Goal: Communication & Community: Answer question/provide support

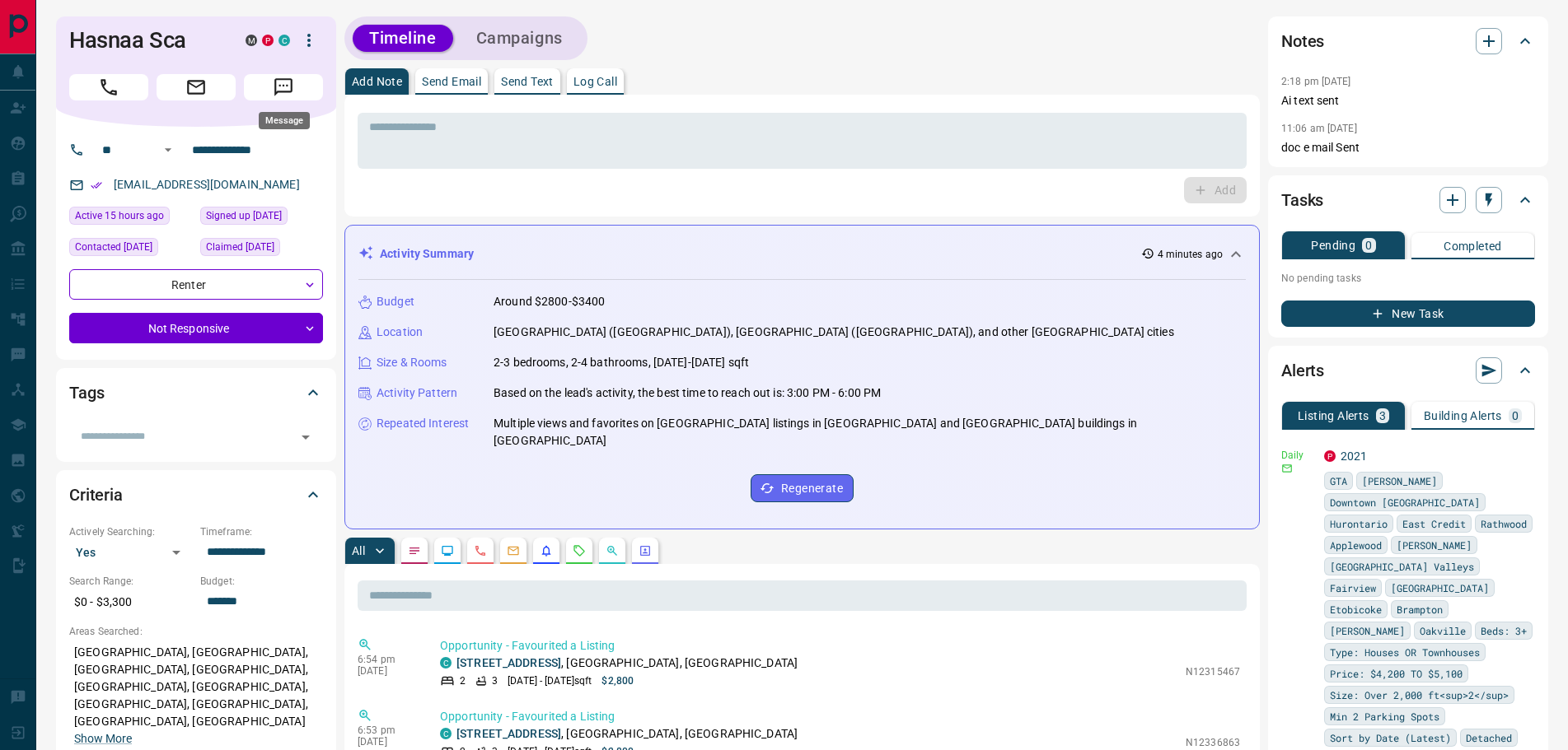
click at [297, 87] on button "Message" at bounding box center [284, 87] width 79 height 26
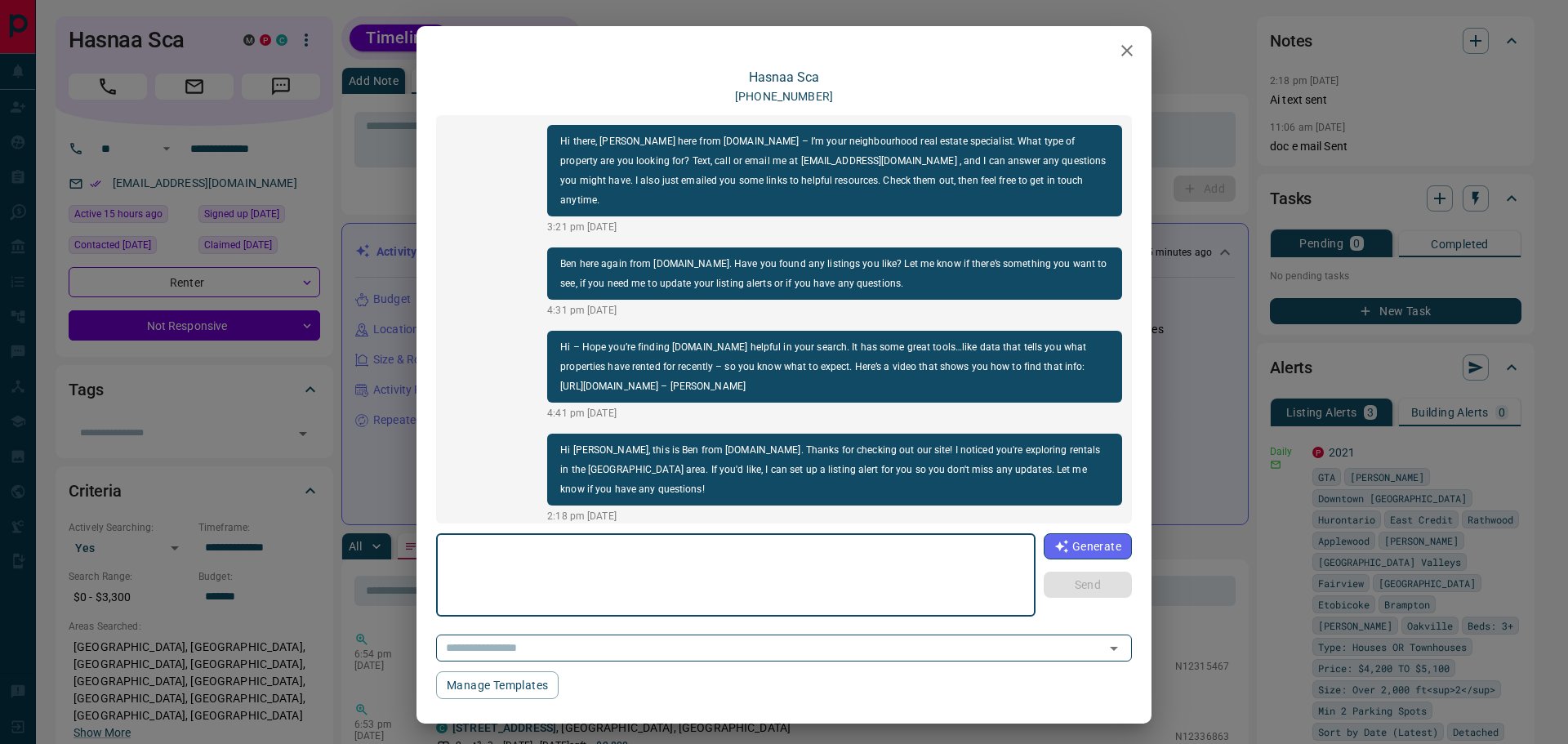
click at [316, 362] on div "[PERSON_NAME] [PHONE_NUMBER] Hi there, [PERSON_NAME] here from [DOMAIN_NAME] – …" at bounding box center [784, 372] width 1568 height 744
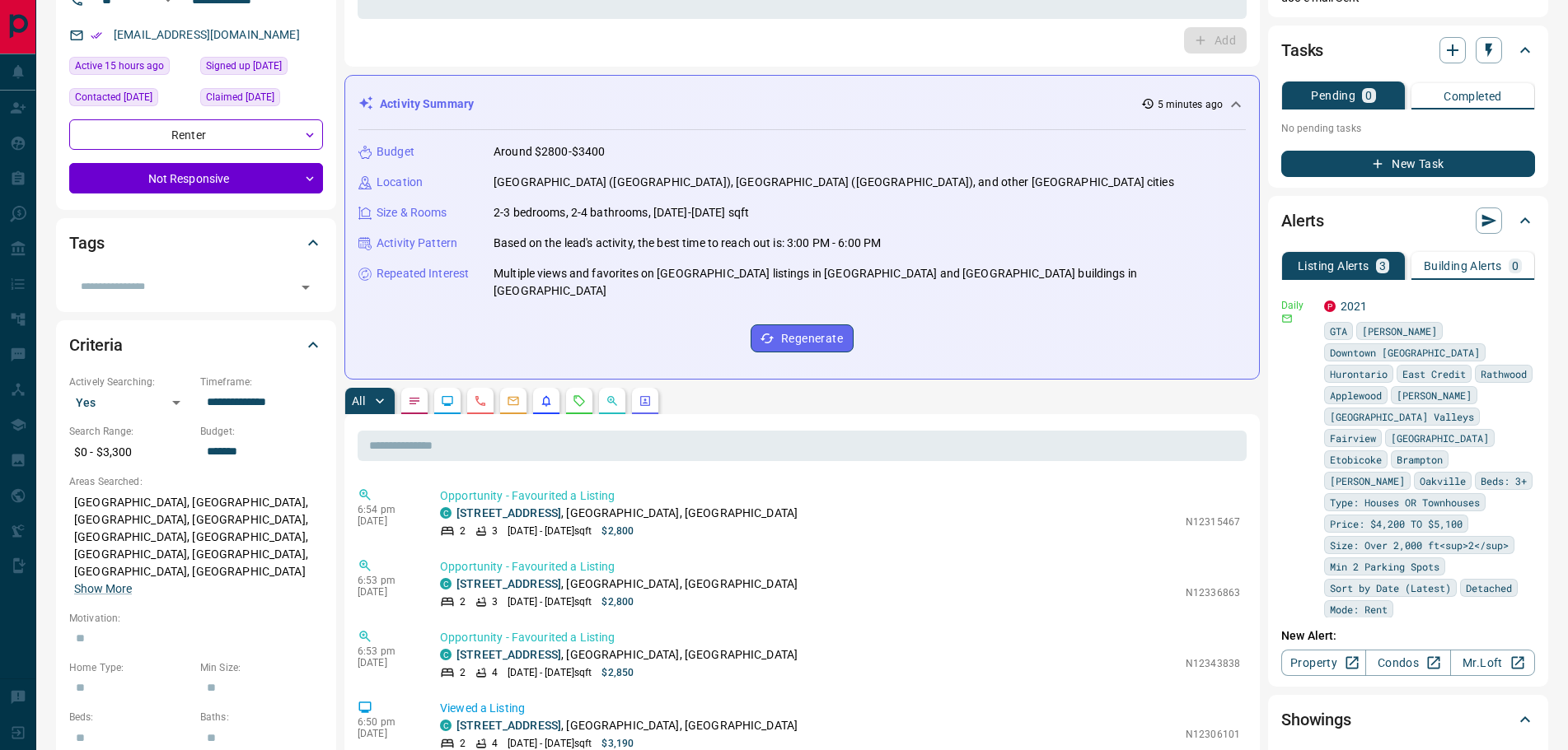
scroll to position [247, 0]
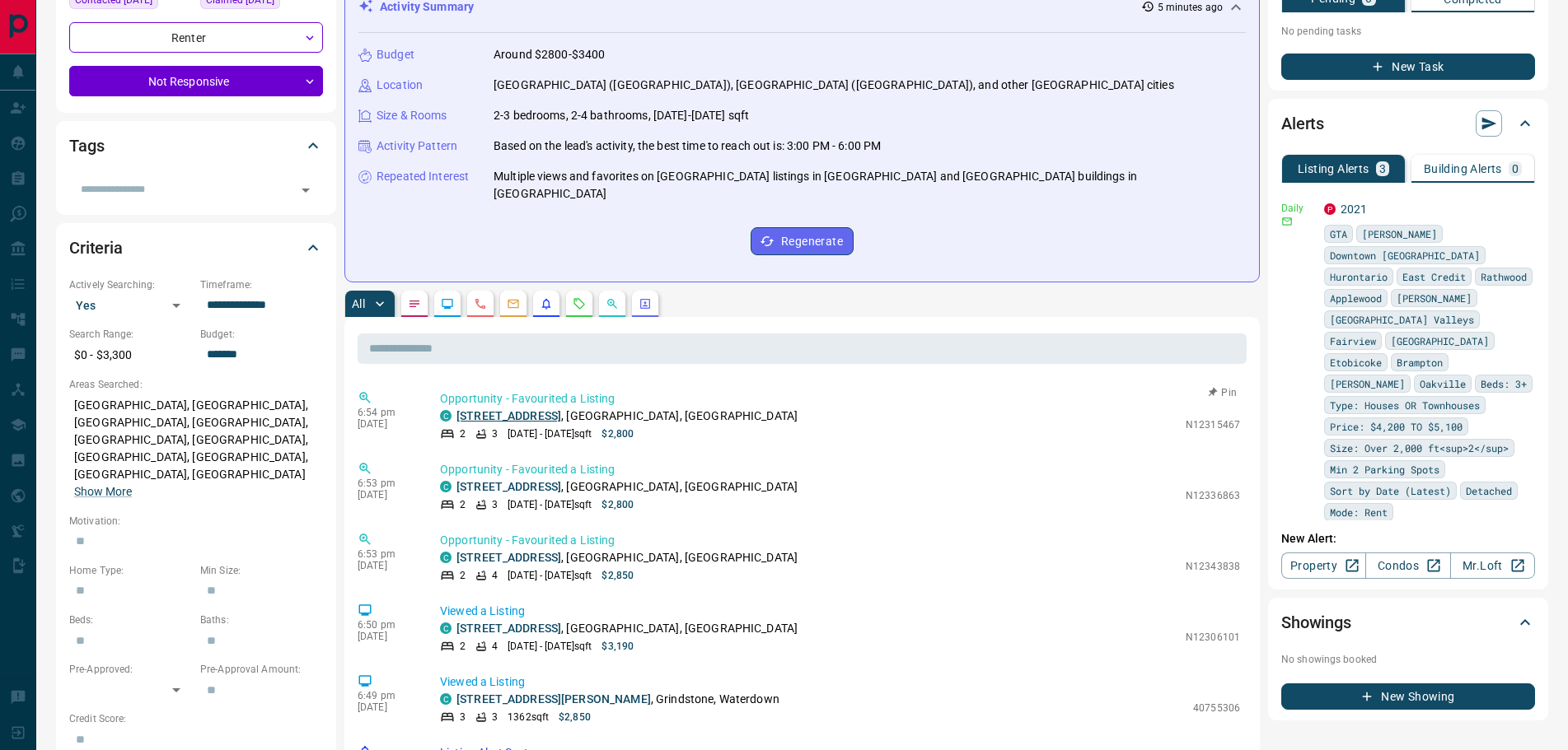
drag, startPoint x: 512, startPoint y: 396, endPoint x: 501, endPoint y: 396, distance: 11.0
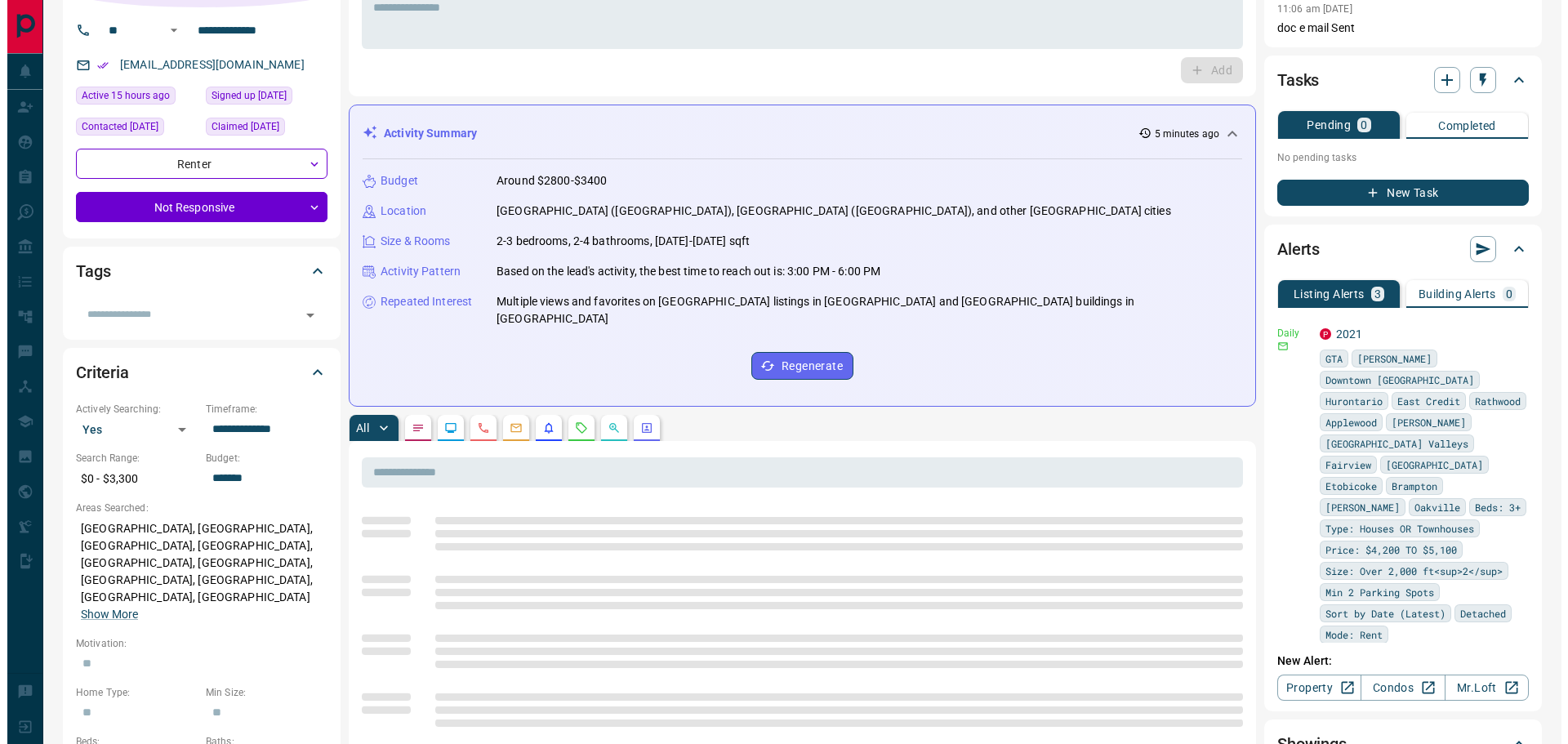
scroll to position [0, 0]
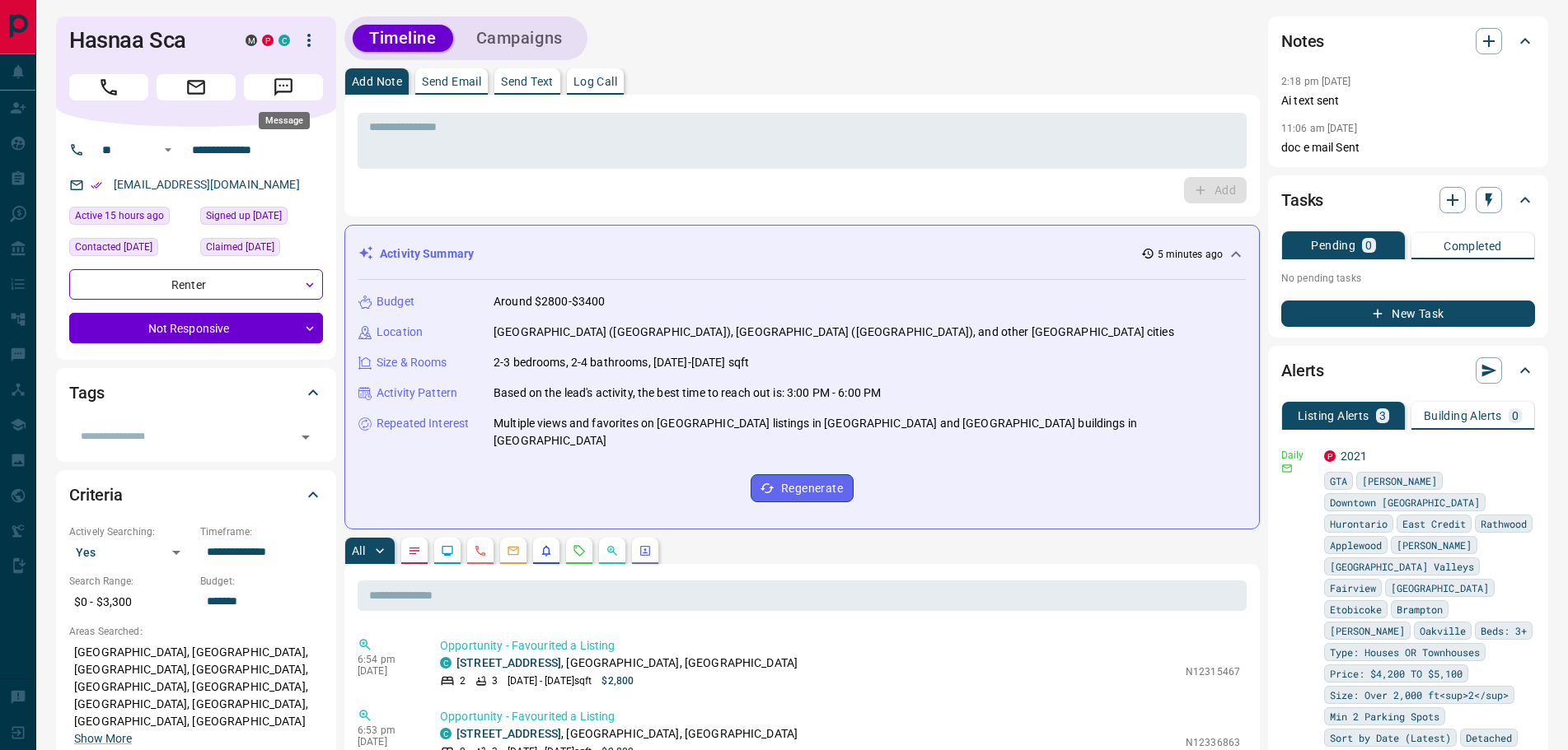
click at [285, 82] on icon "Message" at bounding box center [284, 87] width 21 height 21
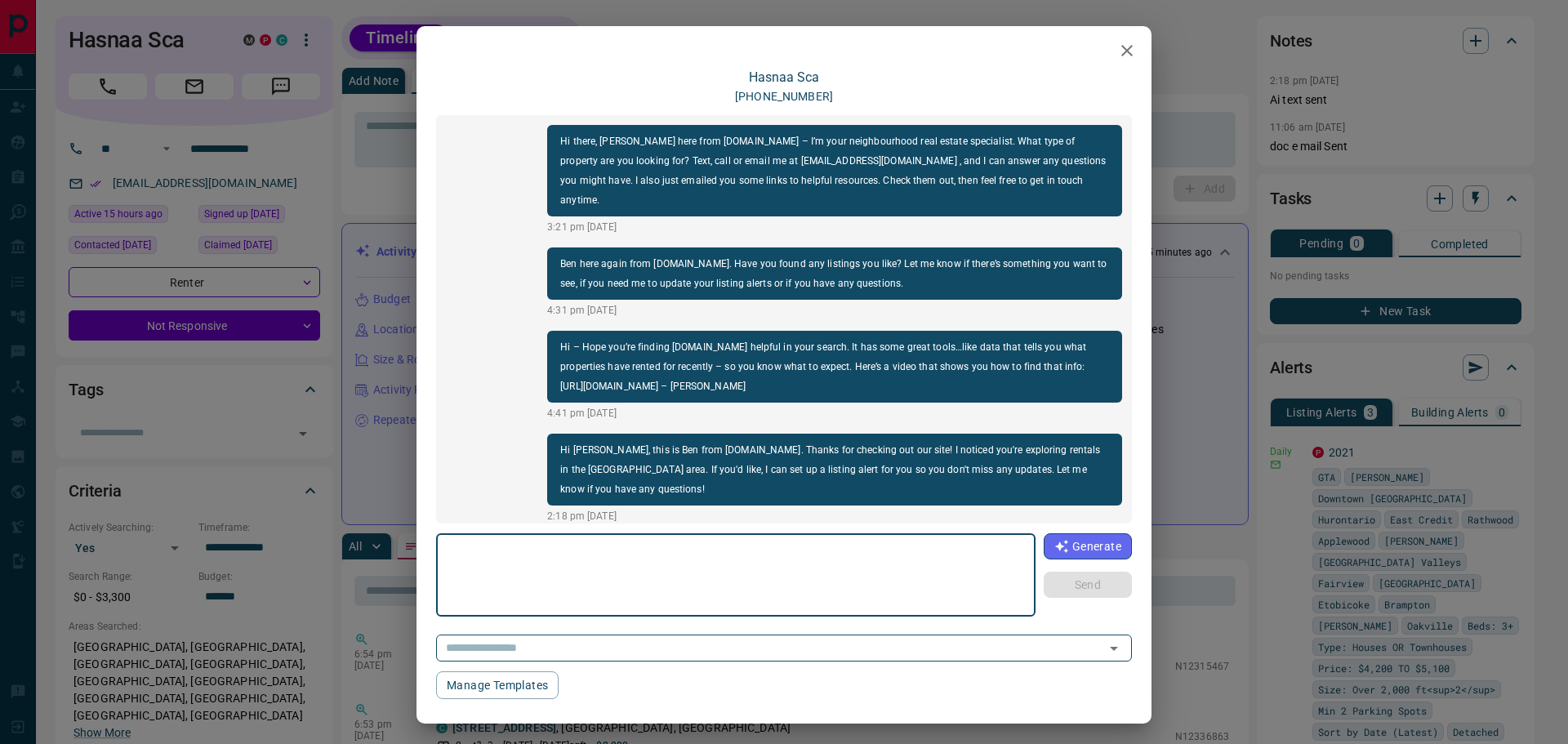
click at [535, 570] on textarea at bounding box center [735, 575] width 577 height 69
type textarea "**********"
click at [1068, 581] on button "Send" at bounding box center [1088, 585] width 88 height 26
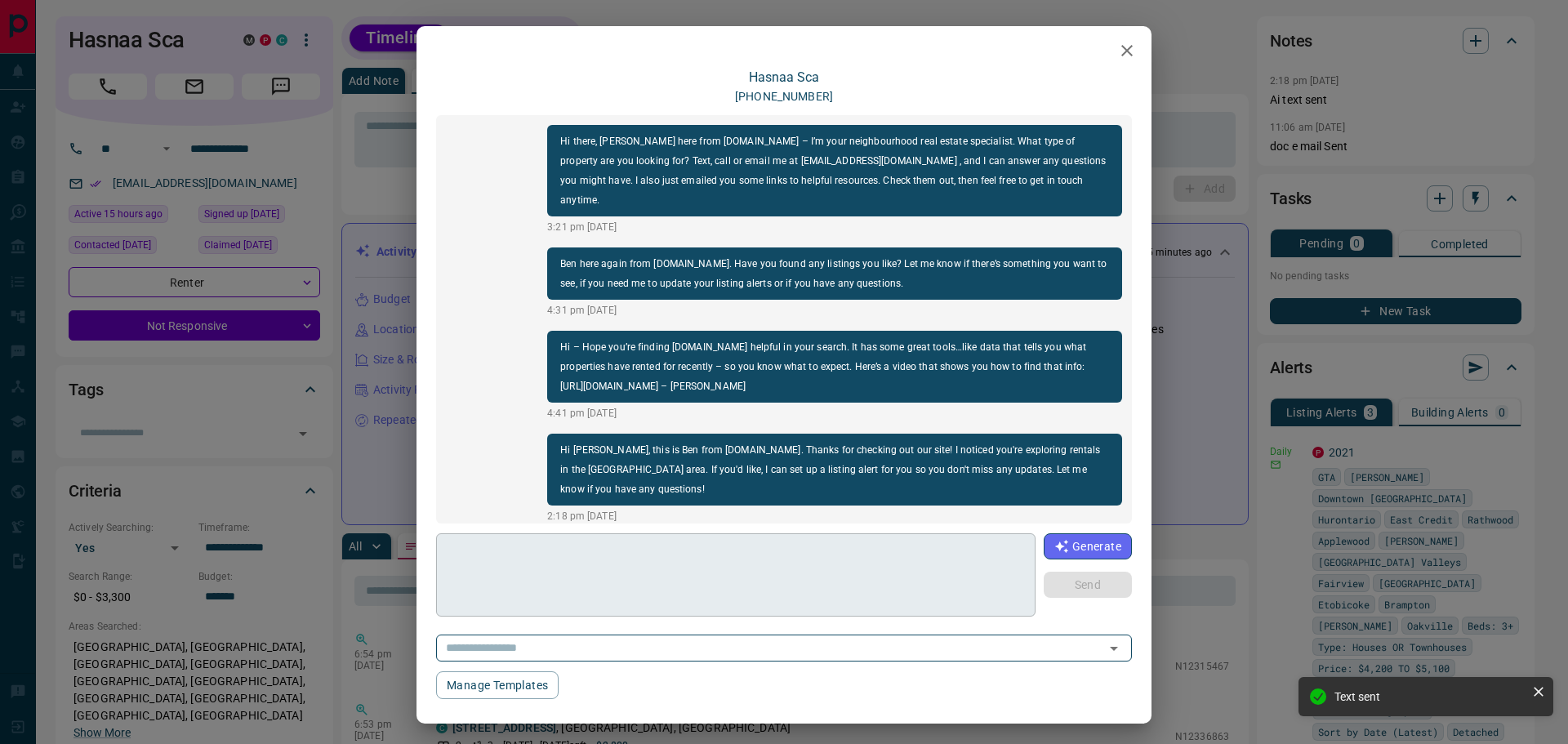
scroll to position [54, 0]
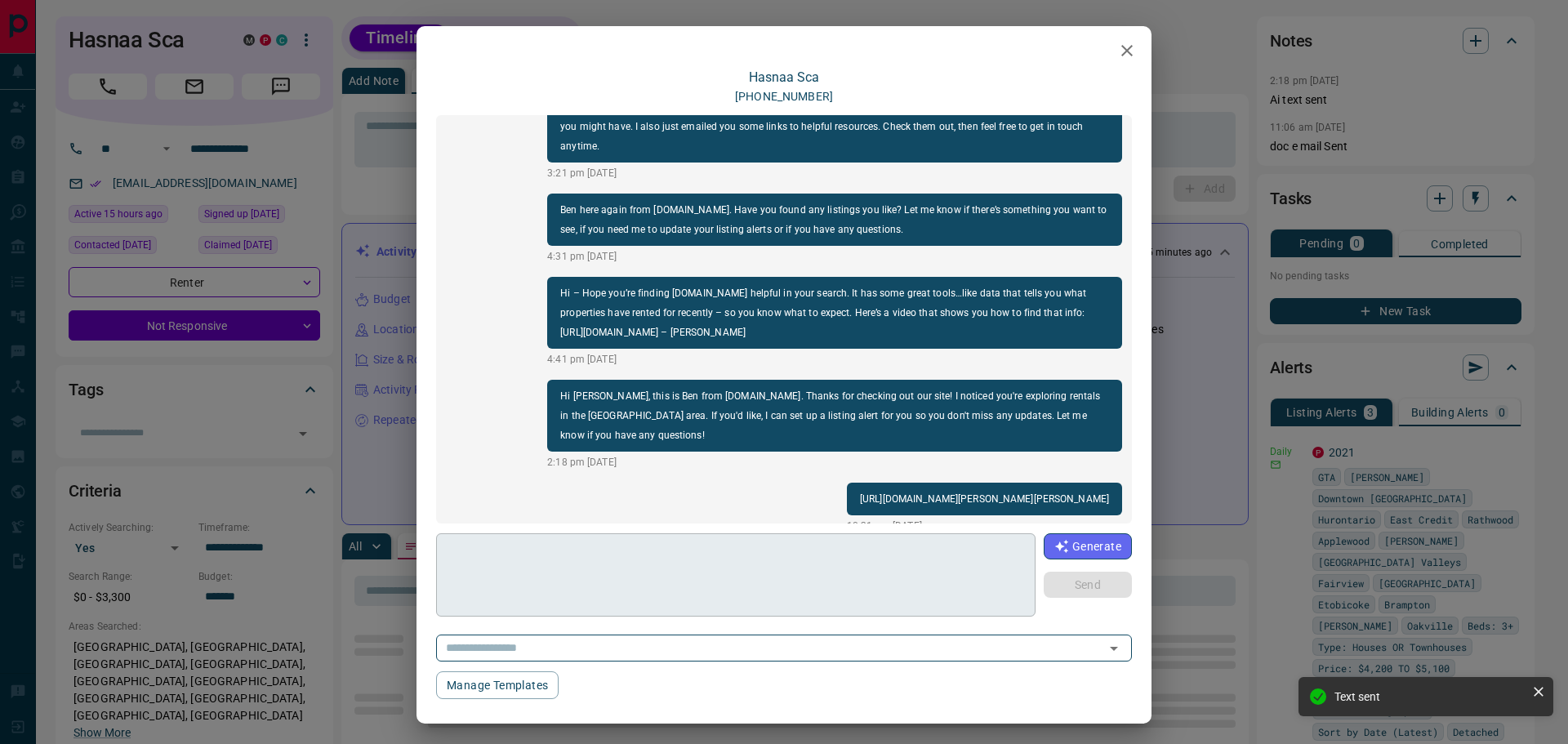
click at [837, 576] on textarea at bounding box center [734, 575] width 575 height 69
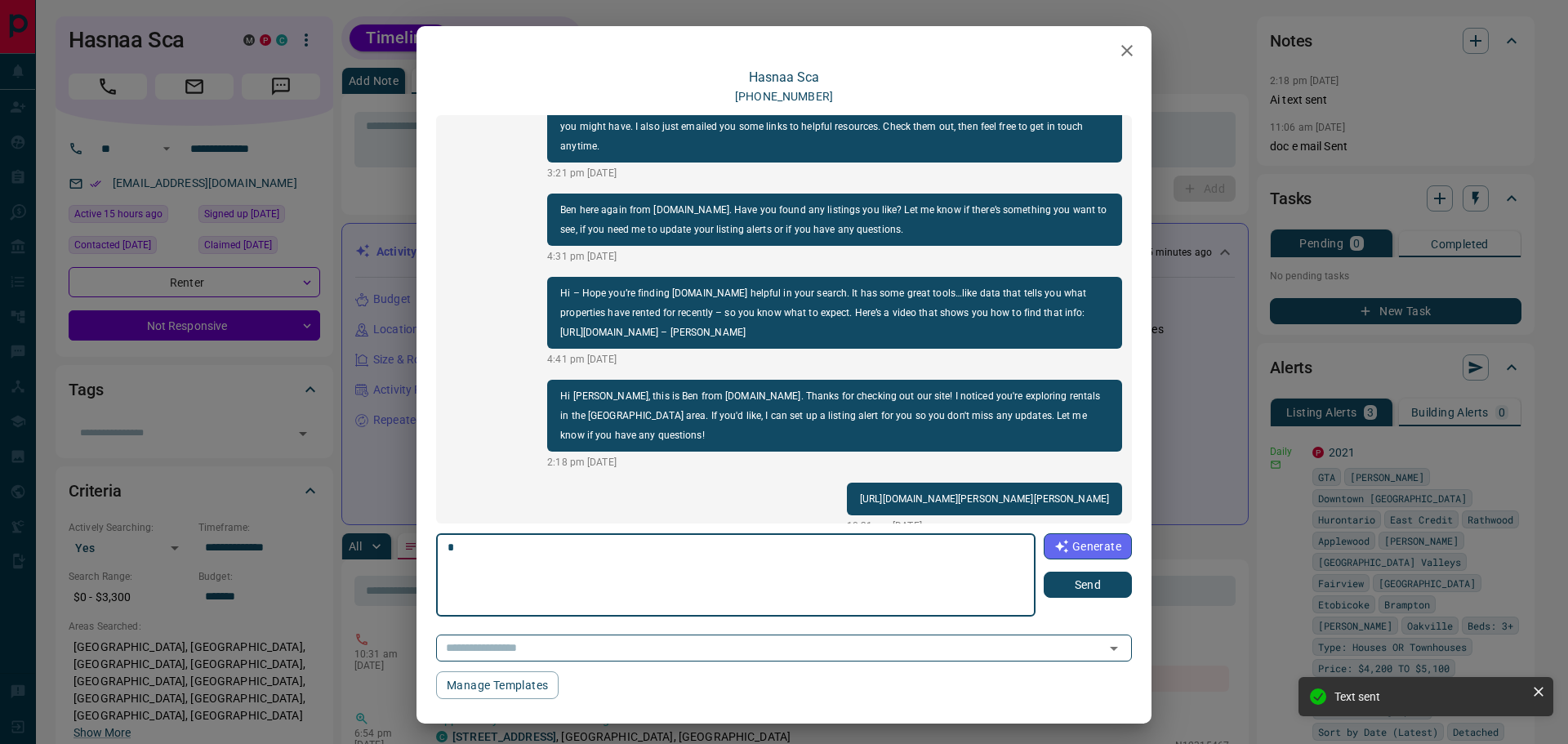
type textarea "*"
click at [1085, 577] on button "Send" at bounding box center [1088, 585] width 88 height 26
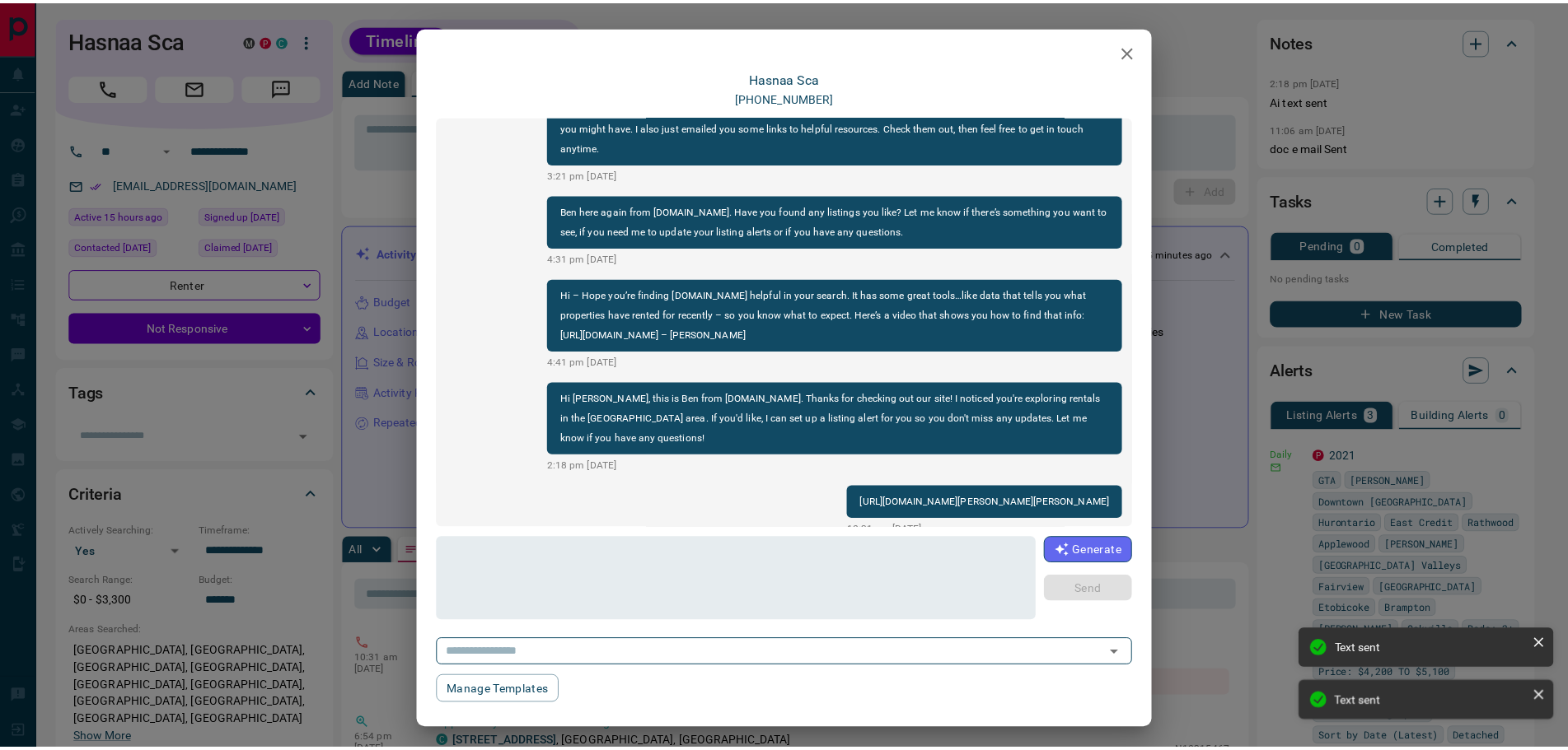
scroll to position [119, 0]
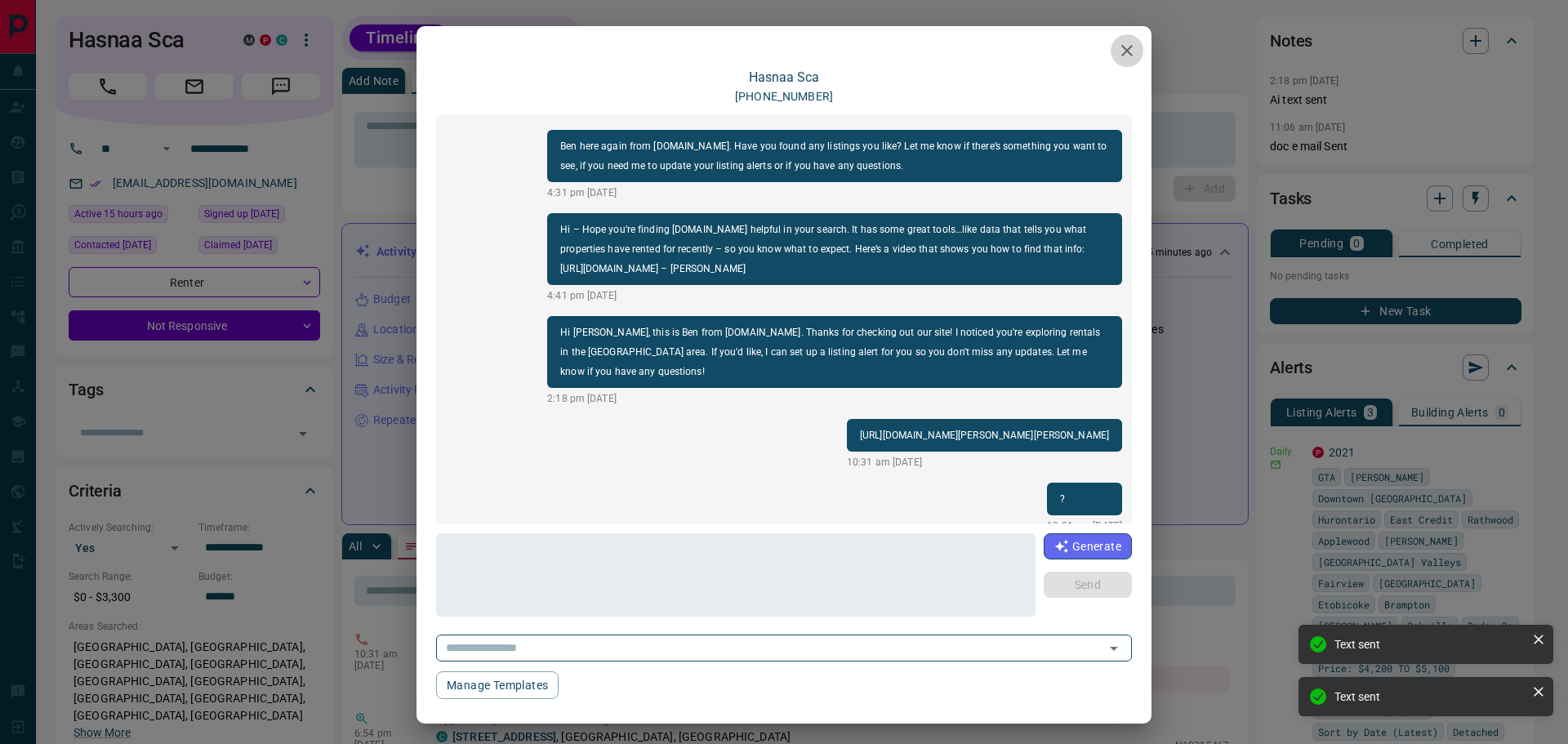
click at [1120, 42] on icon "button" at bounding box center [1127, 51] width 19 height 19
